Goal: Find contact information: Find contact information

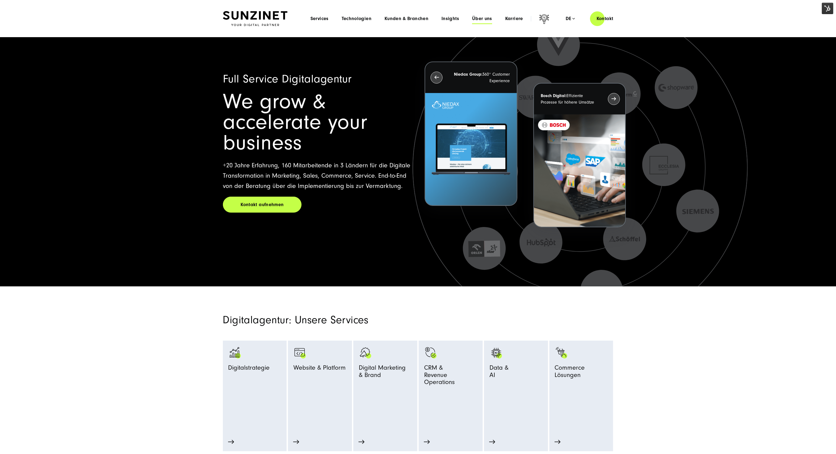
click at [483, 18] on span "Über uns" at bounding box center [482, 18] width 20 height 5
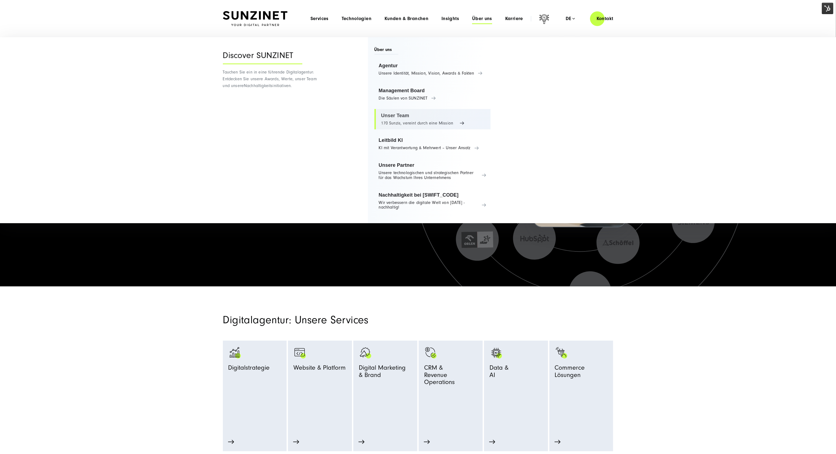
click at [393, 121] on link "Unser Team 170 Sunzis, vereint durch eine Mission" at bounding box center [432, 119] width 116 height 21
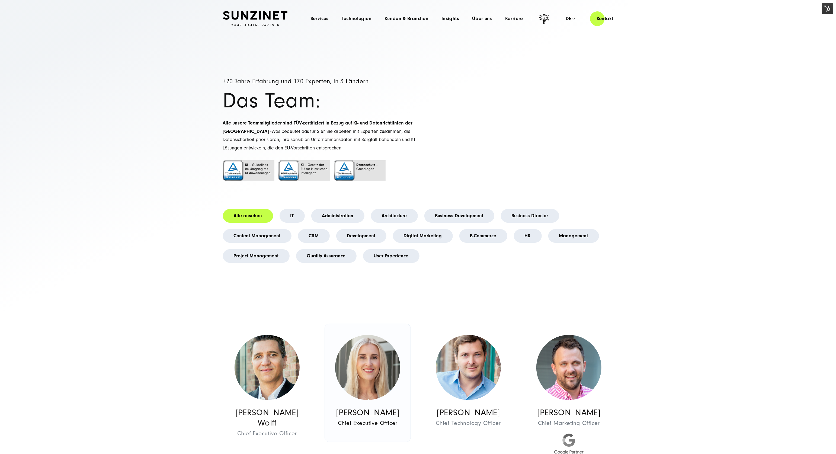
click at [369, 363] on img at bounding box center [367, 367] width 65 height 65
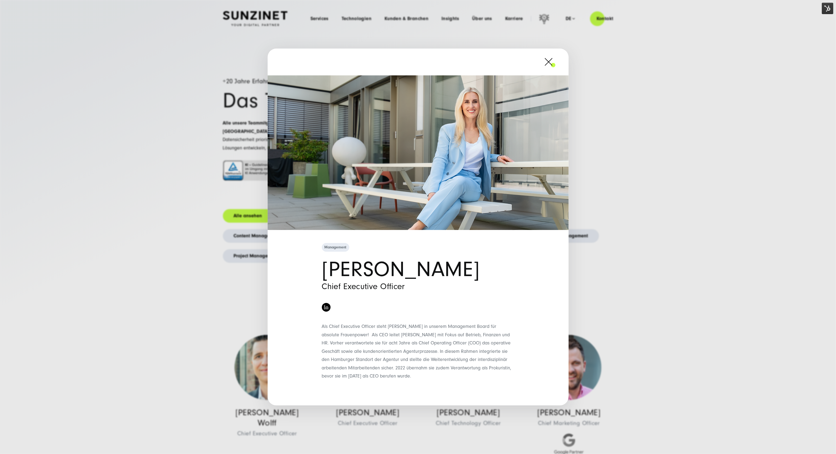
drag, startPoint x: 547, startPoint y: 60, endPoint x: 531, endPoint y: 80, distance: 26.0
click at [556, 60] on span at bounding box center [556, 62] width 0 height 14
